Goal: Check status: Check status

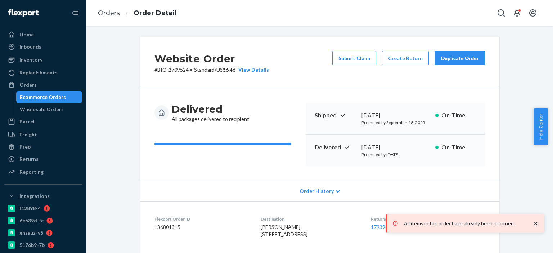
click at [32, 87] on div "Orders" at bounding box center [27, 84] width 17 height 7
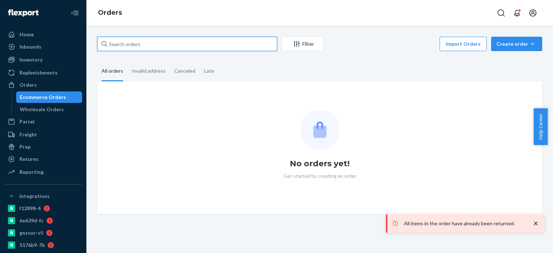
click at [165, 46] on input "text" at bounding box center [187, 44] width 180 height 14
paste input "2579479"
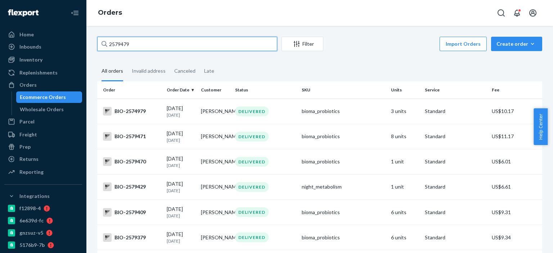
click at [158, 41] on input "2579479" at bounding box center [187, 44] width 180 height 14
paste input "82"
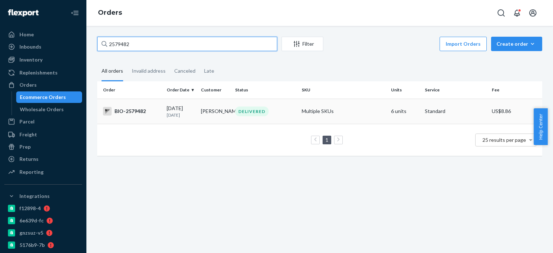
type input "2579482"
click at [139, 110] on div "BIO-2579482" at bounding box center [132, 111] width 58 height 9
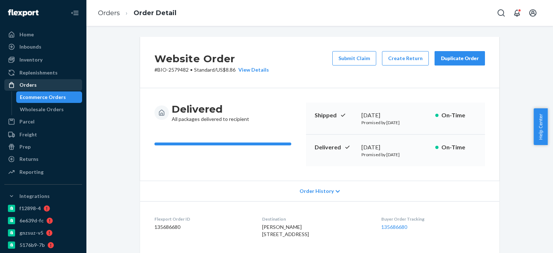
drag, startPoint x: 38, startPoint y: 76, endPoint x: 35, endPoint y: 86, distance: 10.6
click at [38, 76] on div "Replenishments" at bounding box center [38, 72] width 38 height 7
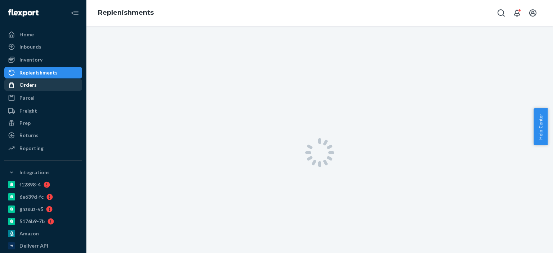
click at [35, 86] on div "Orders" at bounding box center [27, 84] width 17 height 7
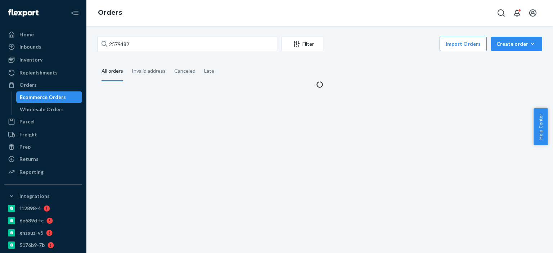
click at [156, 34] on div "2579482 Filter Import Orders Create order Ecommerce order Removal order All ord…" at bounding box center [319, 139] width 467 height 227
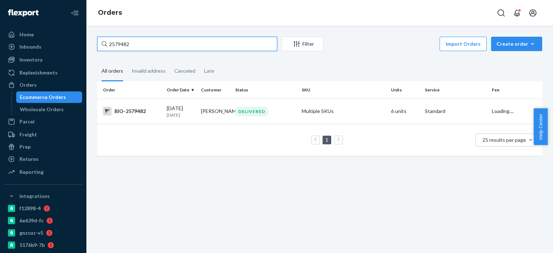
click at [138, 47] on input "2579482" at bounding box center [187, 44] width 180 height 14
paste input "41168"
type input "2541168"
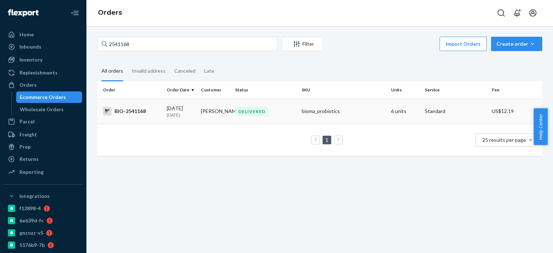
click at [140, 108] on div "BIO-2541168" at bounding box center [132, 111] width 58 height 9
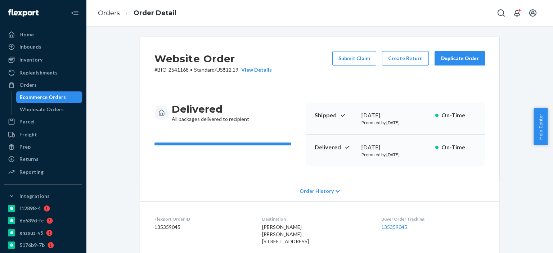
scroll to position [216, 0]
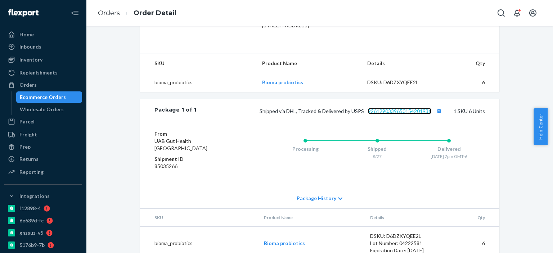
click at [406, 114] on link "9261290339650154201936" at bounding box center [399, 111] width 63 height 6
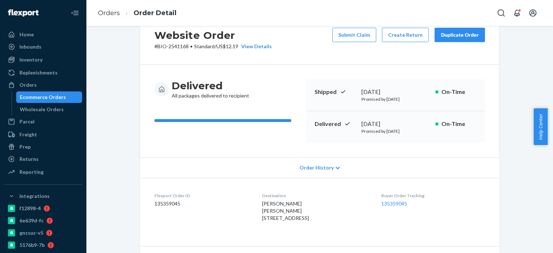
scroll to position [72, 0]
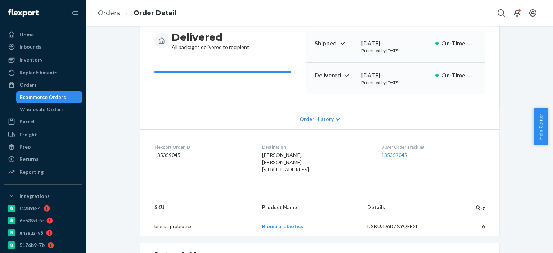
drag, startPoint x: 264, startPoint y: 182, endPoint x: 251, endPoint y: 170, distance: 17.9
click at [251, 170] on dl "Flexport Order ID 135359045 Destination [PERSON_NAME] [PERSON_NAME] [STREET_ADD…" at bounding box center [319, 159] width 359 height 61
copy span "[STREET_ADDRESS]"
